Goal: Transaction & Acquisition: Purchase product/service

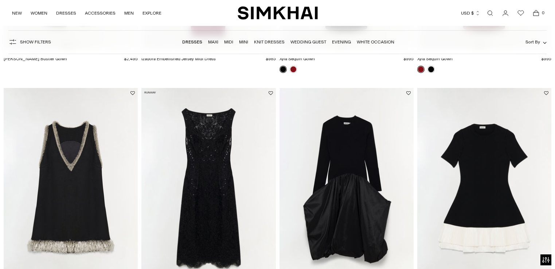
scroll to position [722, 0]
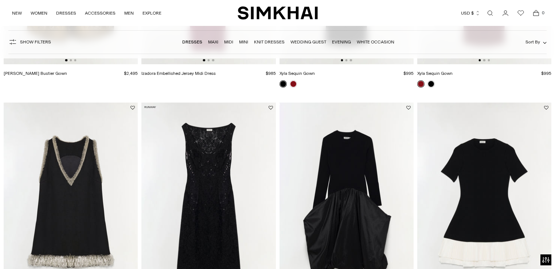
click at [491, 11] on link "Open search modal" at bounding box center [490, 13] width 15 height 15
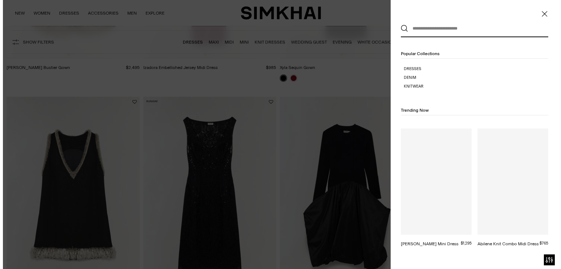
scroll to position [0, 0]
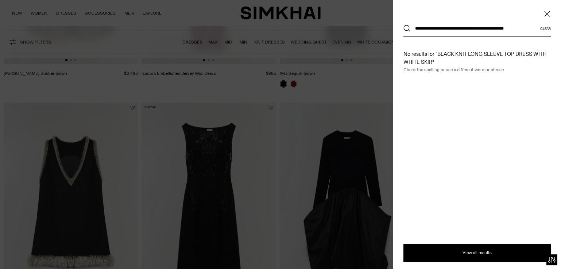
type input "**********"
click at [403, 25] on button "Search" at bounding box center [406, 28] width 7 height 7
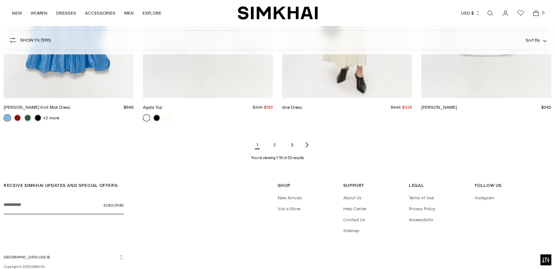
scroll to position [919, 0]
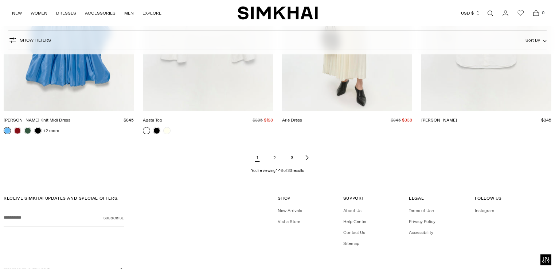
click at [304, 160] on link "Next page of results" at bounding box center [307, 157] width 9 height 15
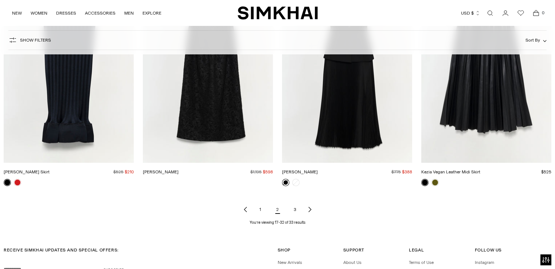
scroll to position [963, 0]
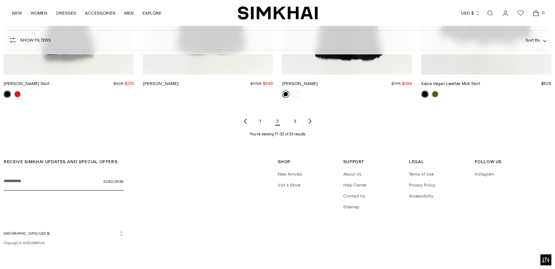
click at [296, 122] on link "3" at bounding box center [295, 121] width 15 height 15
